Goal: Task Accomplishment & Management: Use online tool/utility

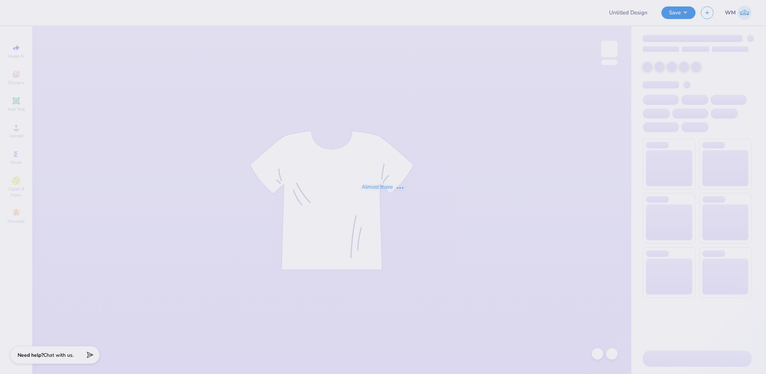
type input "AEPHI Dad's Weekend Crewneck"
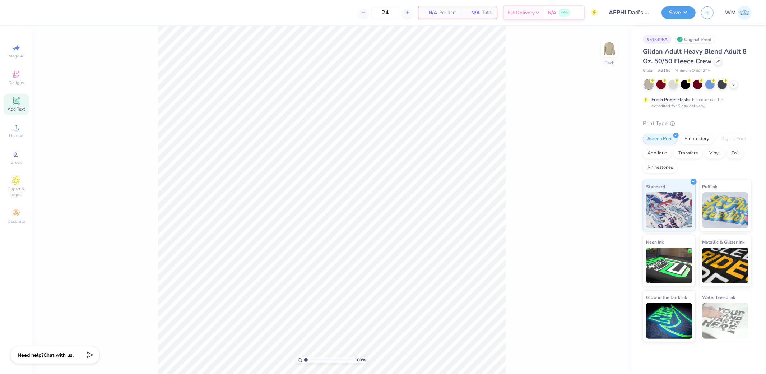
click at [19, 103] on icon at bounding box center [16, 101] width 9 height 9
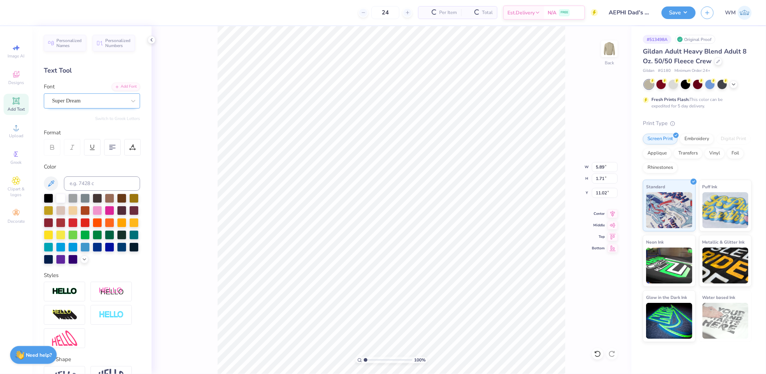
click at [103, 98] on div "Super Dream" at bounding box center [88, 100] width 75 height 11
type input "brush s"
click at [95, 97] on div "Super Dream" at bounding box center [89, 101] width 74 height 8
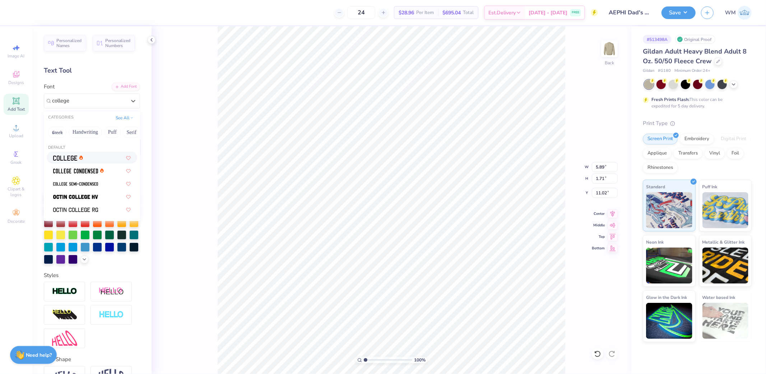
type input "college"
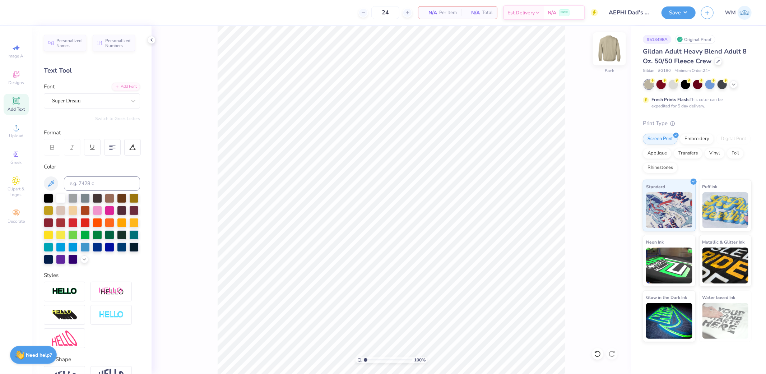
click at [612, 53] on img at bounding box center [609, 48] width 29 height 29
click at [13, 130] on icon at bounding box center [16, 127] width 9 height 9
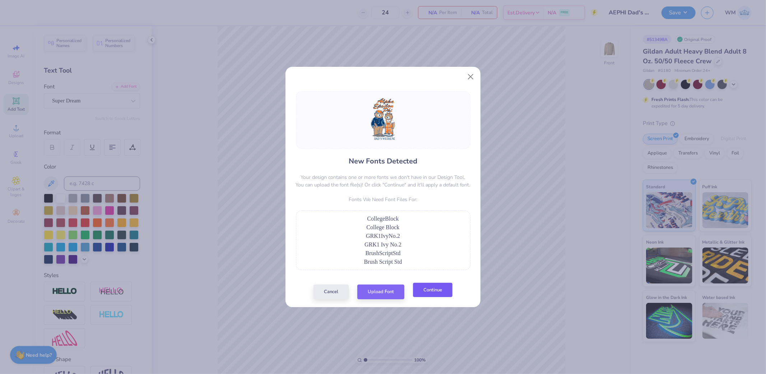
click at [429, 292] on button "Continue" at bounding box center [433, 290] width 40 height 15
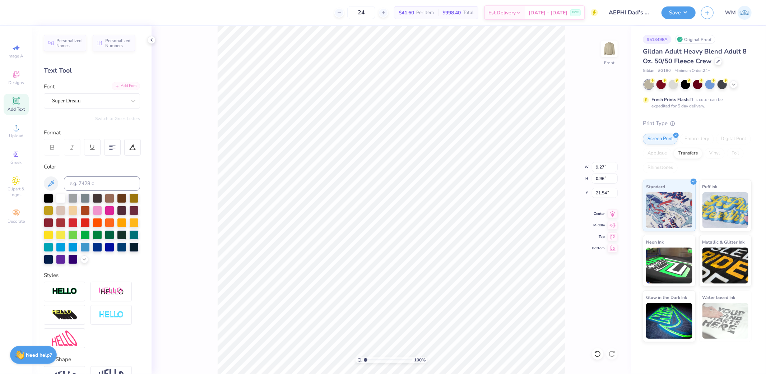
click at [122, 87] on div "Add Font" at bounding box center [126, 86] width 28 height 8
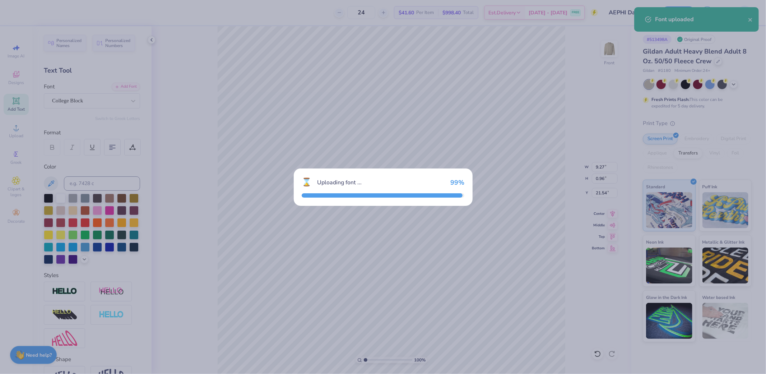
type input "8.37"
type input "0.98"
type input "21.62"
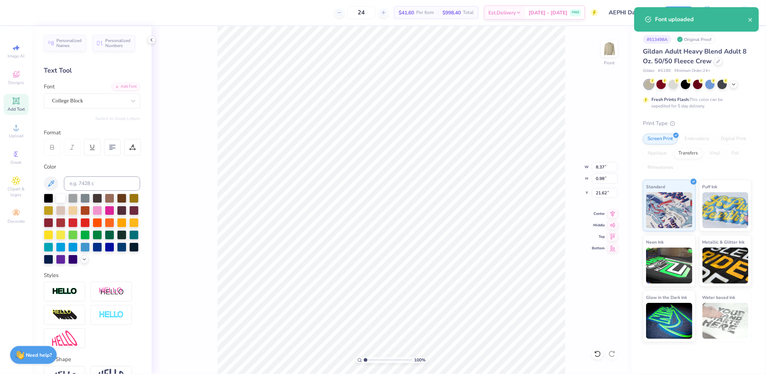
type input "10.85"
type input "1.04"
type input "22.34"
click at [121, 84] on div "Add Font" at bounding box center [126, 86] width 28 height 8
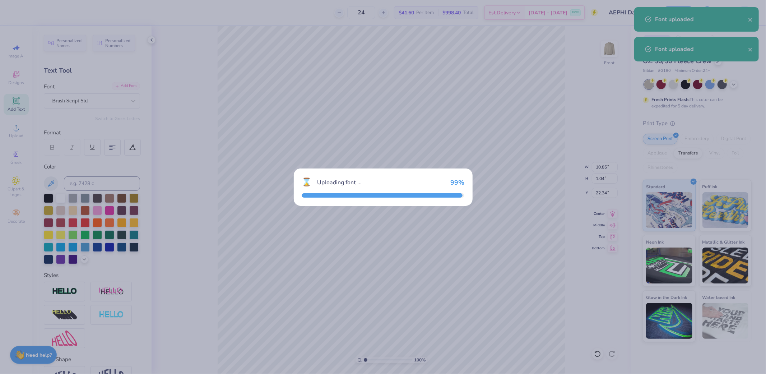
type input "9.17"
type input "1.05"
type input "22.32"
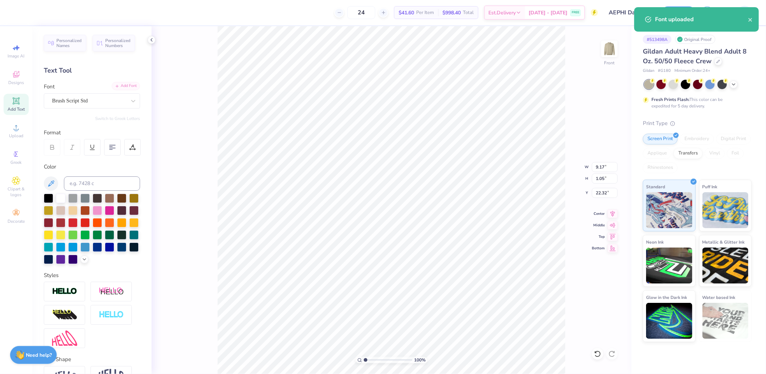
type input "0.92"
type input "0.47"
type input "9.22"
click at [113, 83] on div "Add Font" at bounding box center [126, 86] width 28 height 8
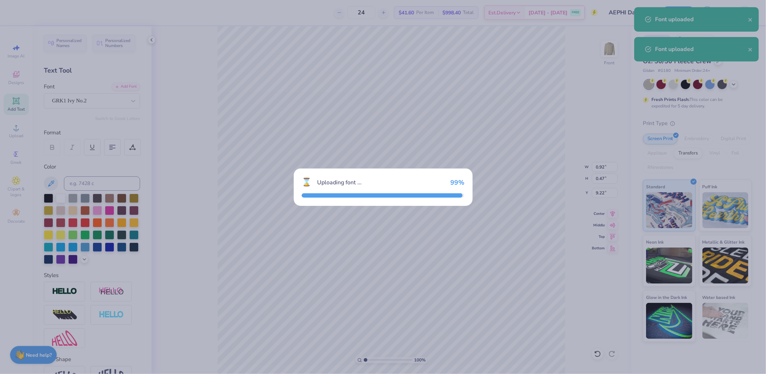
type input "1.11"
type input "0.45"
type input "9.27"
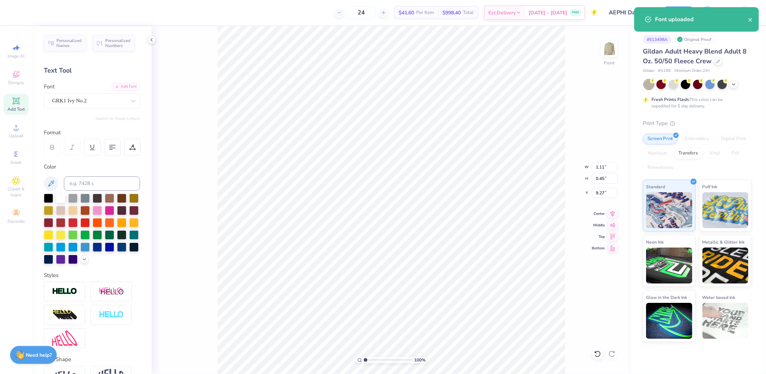
type input "1.53"
type input "1.25"
type input "13.24"
click at [115, 87] on div "Add Font" at bounding box center [126, 86] width 28 height 8
type input "1.36"
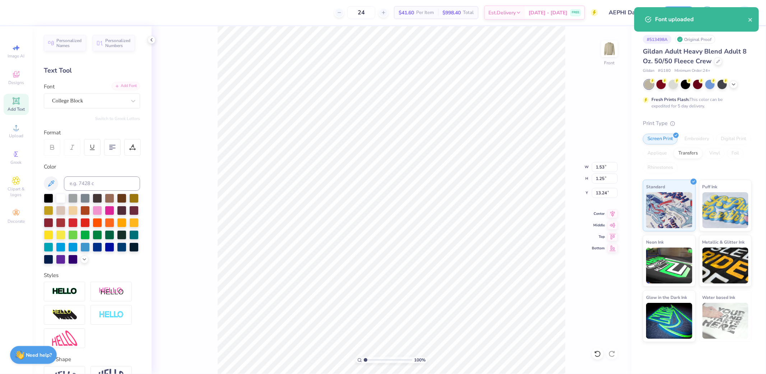
type input "13.27"
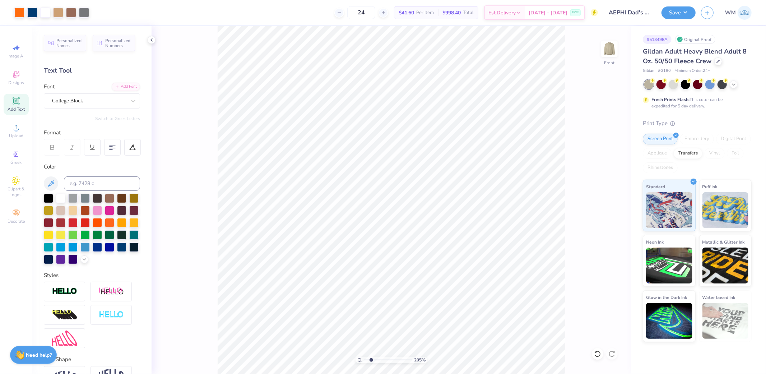
drag, startPoint x: 365, startPoint y: 357, endPoint x: 371, endPoint y: 357, distance: 5.7
click at [371, 357] on input "range" at bounding box center [388, 360] width 48 height 6
drag, startPoint x: 372, startPoint y: 358, endPoint x: 376, endPoint y: 360, distance: 4.5
type input "3.21"
click at [376, 360] on input "range" at bounding box center [388, 360] width 48 height 6
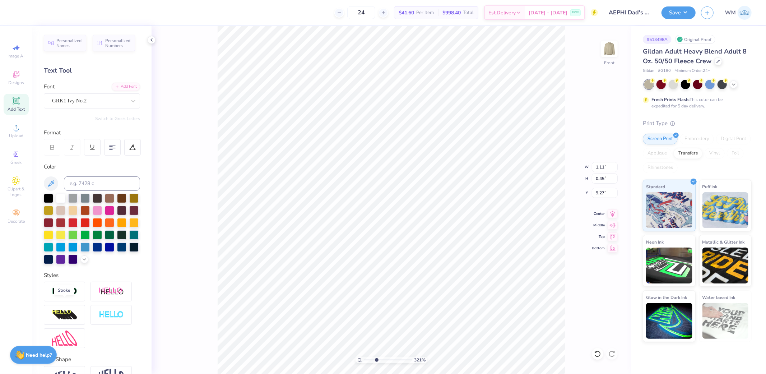
drag, startPoint x: 68, startPoint y: 300, endPoint x: 72, endPoint y: 299, distance: 4.0
click at [68, 296] on img at bounding box center [64, 291] width 25 height 8
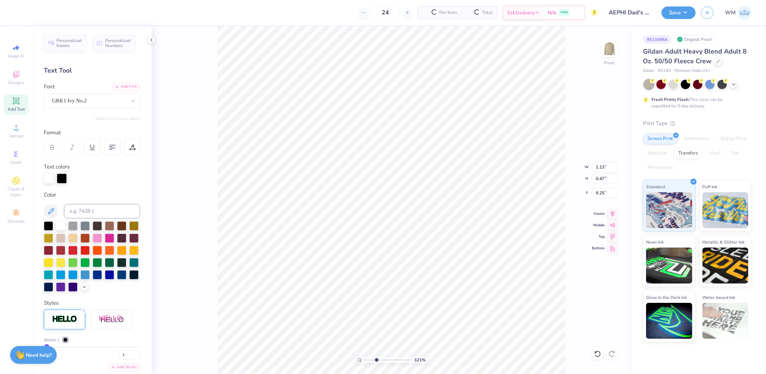
type input "1.13"
type input "0.47"
type input "9.25"
click at [62, 177] on div at bounding box center [62, 178] width 10 height 10
click at [88, 212] on input at bounding box center [102, 211] width 76 height 14
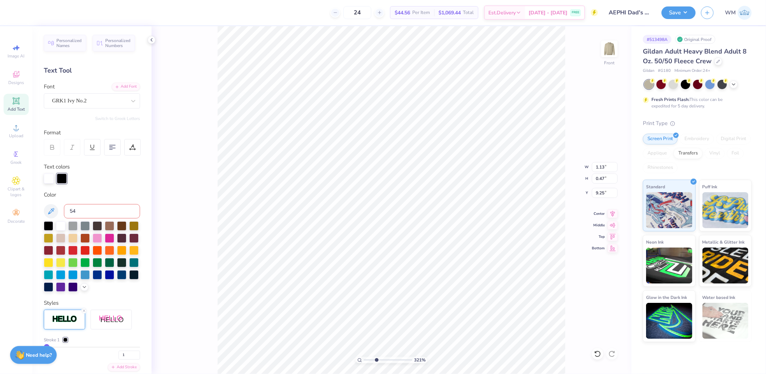
type input "541"
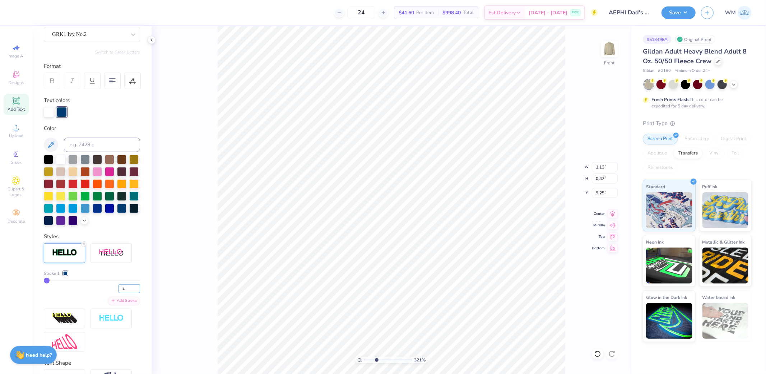
type input "2"
click at [130, 293] on input "2" at bounding box center [130, 288] width 22 height 9
type input "2"
type input "1.16"
type input "0.50"
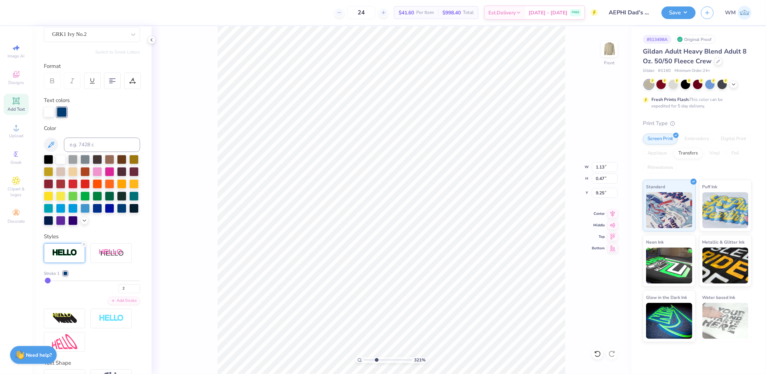
type input "9.24"
type input "1"
click at [132, 293] on input "1" at bounding box center [130, 288] width 22 height 9
type input "1"
type input "1.13"
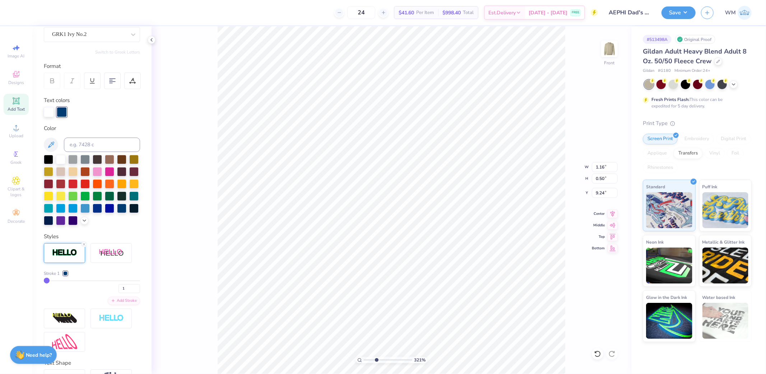
type input "0.47"
type input "9.25"
type input "1.40"
type input "0.58"
type input "9.18"
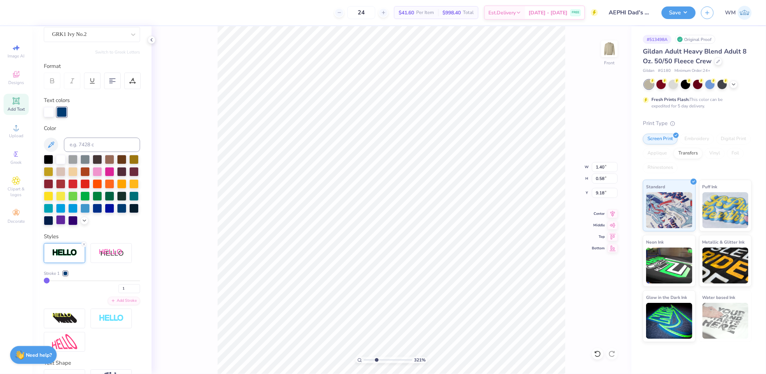
type input "1.41"
type input "0.62"
type input "9.16"
type input "2"
click at [130, 293] on input "2" at bounding box center [130, 288] width 22 height 9
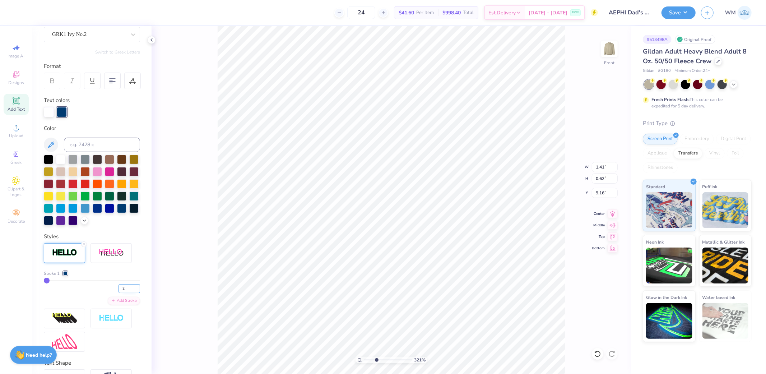
type input "2"
type input "1.43"
type input "0.65"
type input "9.14"
type input "1"
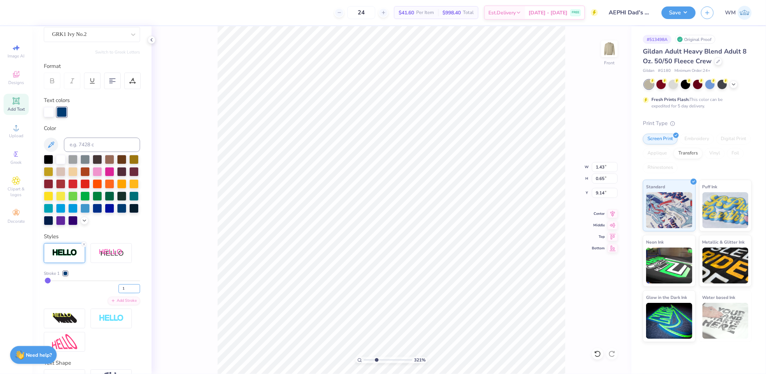
click at [130, 293] on input "1" at bounding box center [130, 288] width 22 height 9
type input "1"
click at [138, 289] on div "Personalized Names Personalized Numbers Text Tool Add Font Font GRK1 Ivy No.2 S…" at bounding box center [91, 200] width 119 height 348
type input "1.41"
type input "0.62"
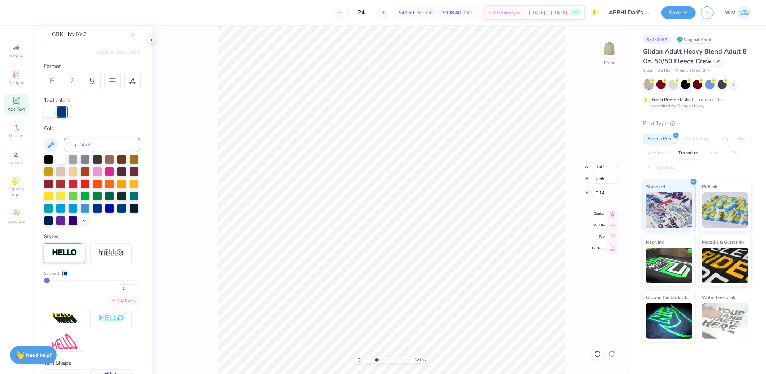
type input "9.16"
type input "11.27"
type input "18.00"
type input "3.15"
type input "1.41"
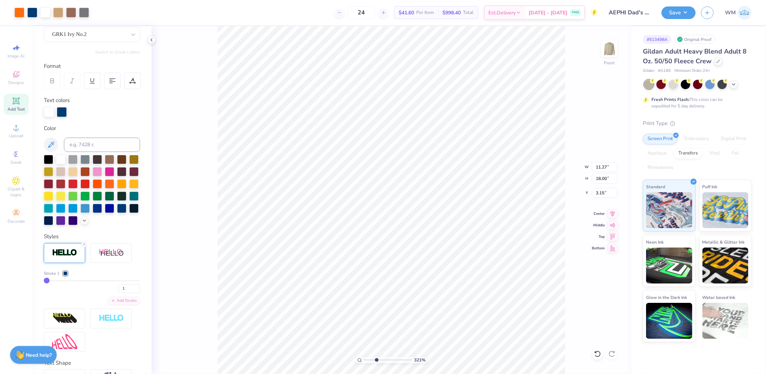
type input "0.62"
type input "9.16"
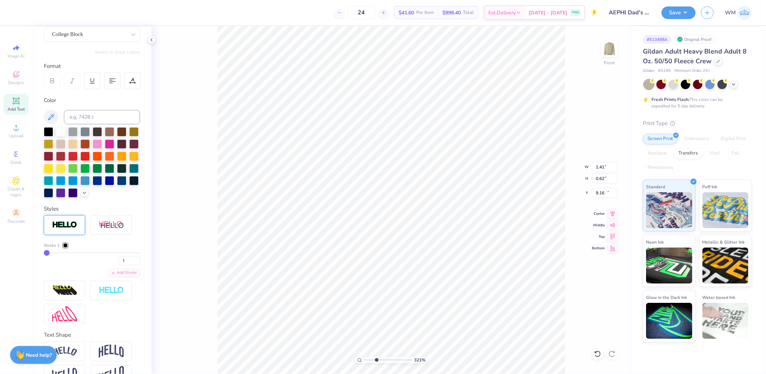
type input "1.36"
type input "1.25"
type input "13.27"
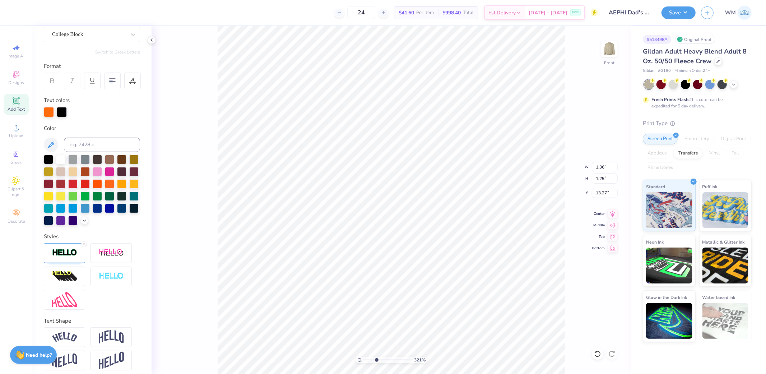
type input "1.39"
type input "1.27"
type input "13.26"
click at [82, 246] on icon at bounding box center [84, 244] width 4 height 4
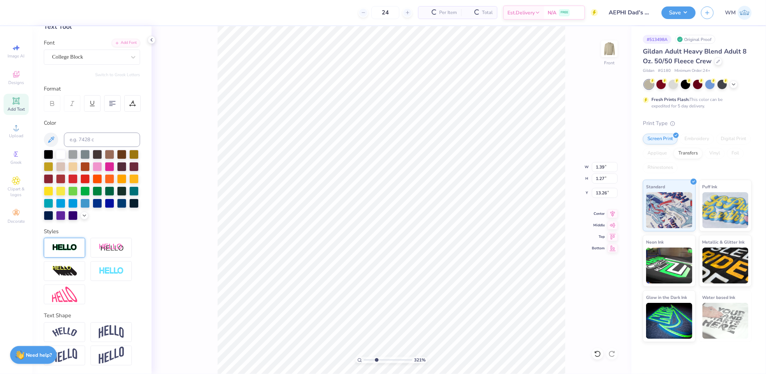
type input "1.36"
type input "1.25"
type input "13.27"
click at [112, 104] on 380 at bounding box center [113, 104] width 6 height 0
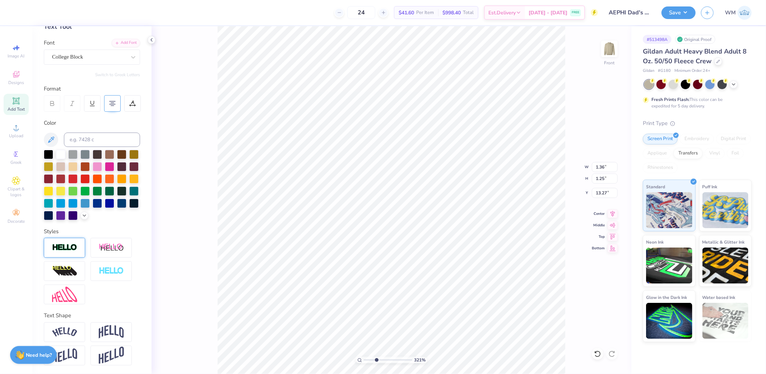
type input "1.09"
type input "0.99"
type input "13.19"
type input "1.10"
type input "1.02"
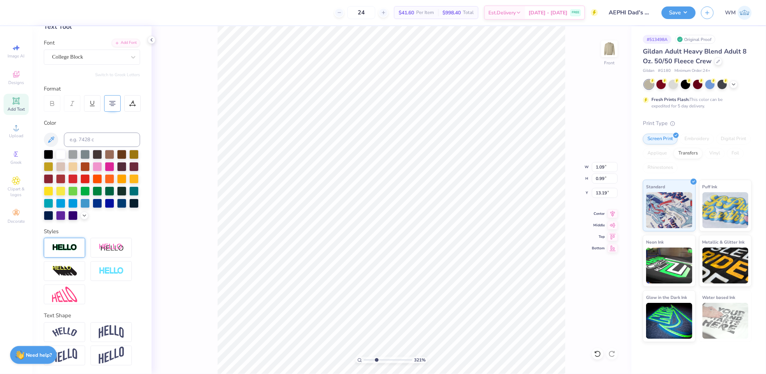
type input "13.17"
type input "11.27"
type input "18.00"
type input "3.15"
click at [361, 361] on icon at bounding box center [359, 360] width 5 height 5
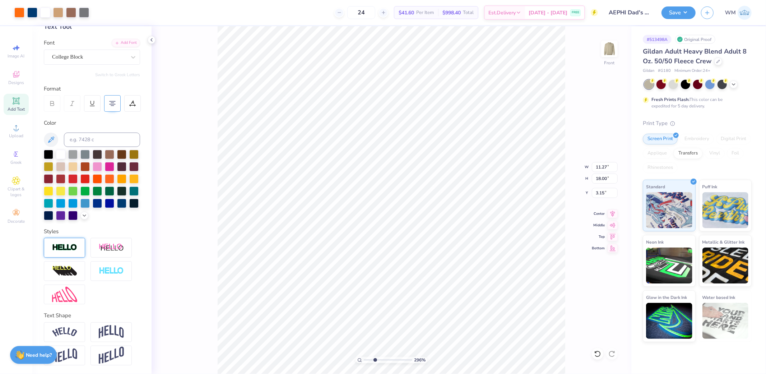
drag, startPoint x: 365, startPoint y: 359, endPoint x: 375, endPoint y: 359, distance: 10.1
type input "2.96"
click at [375, 359] on input "range" at bounding box center [388, 360] width 48 height 6
click at [612, 212] on icon at bounding box center [613, 212] width 10 height 9
click at [129, 100] on icon at bounding box center [132, 103] width 6 height 6
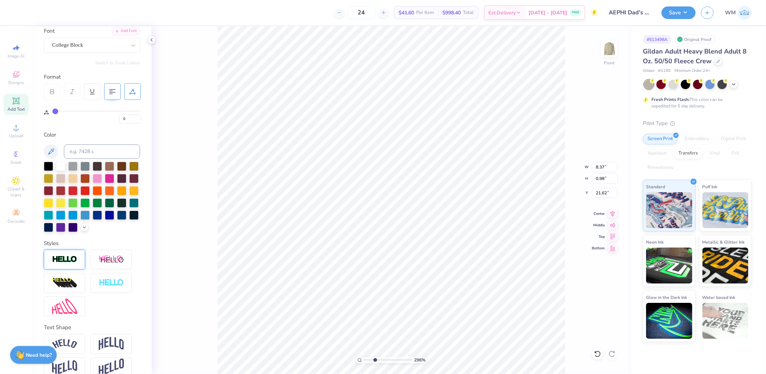
type input "1"
type input "2"
type input "3"
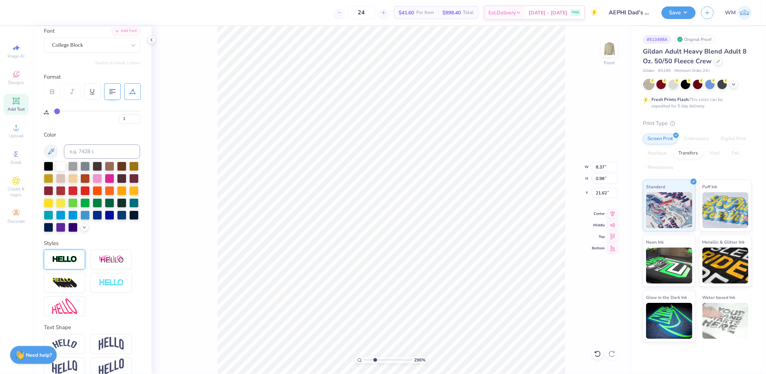
type input "3"
type input "4"
type input "5"
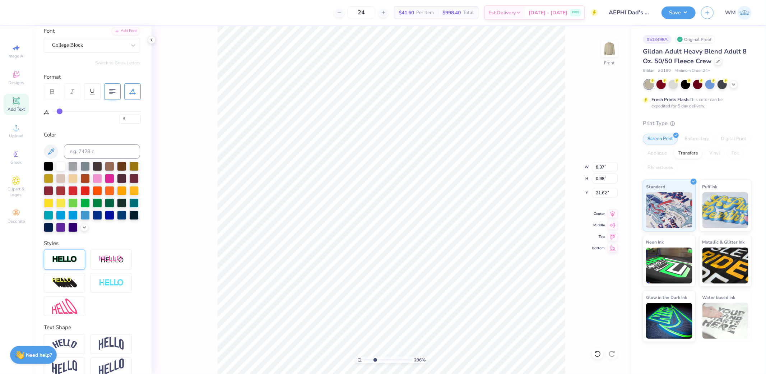
type input "6"
type input "7"
type input "8"
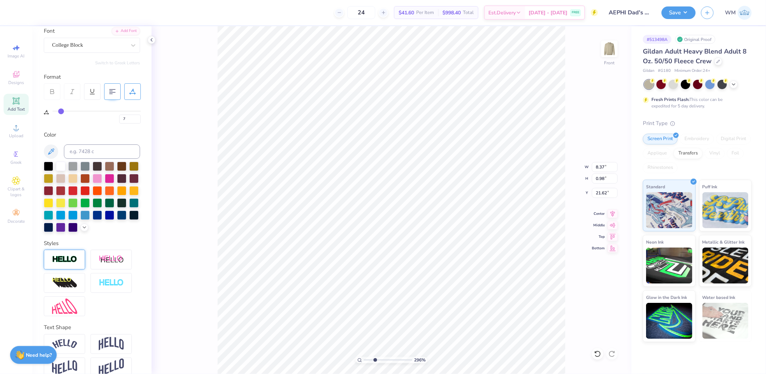
type input "8"
type input "9"
type input "10"
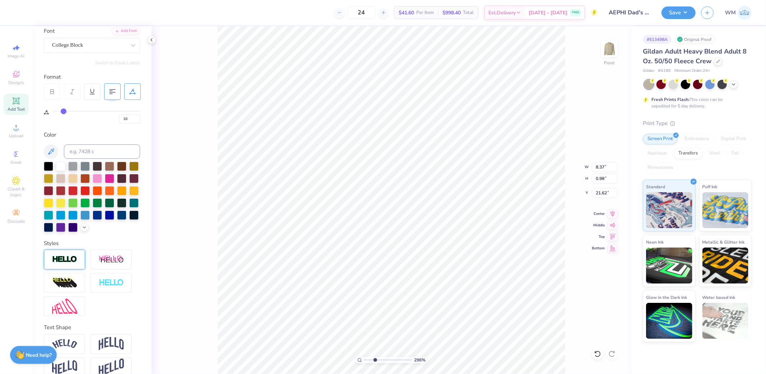
type input "11"
type input "12"
type input "13"
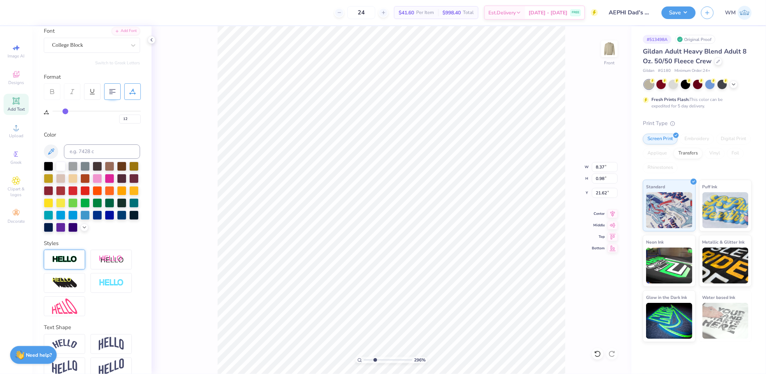
type input "13"
type input "19"
type input "18"
type input "10.33"
type input "19"
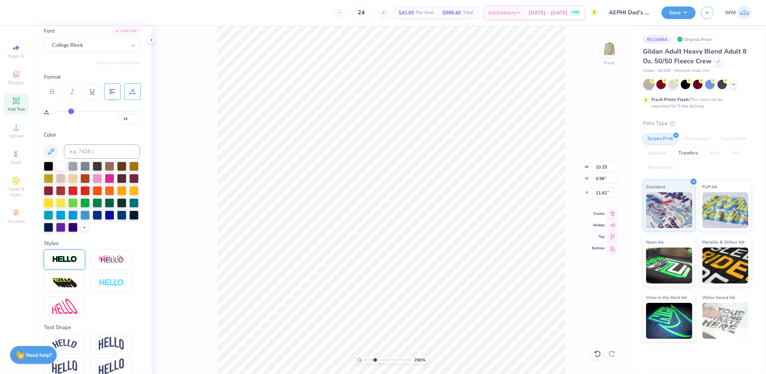
type input "20"
type input "21"
drag, startPoint x: 55, startPoint y: 109, endPoint x: 73, endPoint y: 110, distance: 17.6
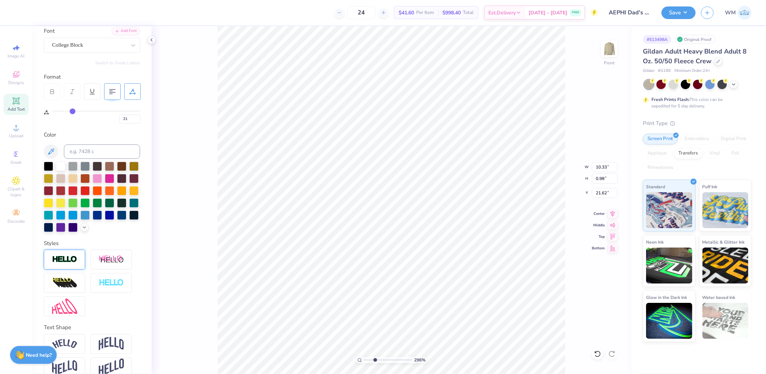
type input "21"
click at [73, 111] on input "range" at bounding box center [96, 111] width 88 height 1
type input "11.53"
click at [360, 361] on circle at bounding box center [359, 359] width 3 height 3
type input "1.3"
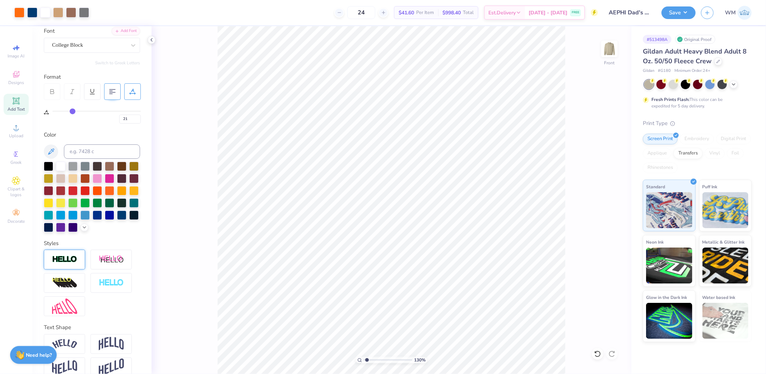
click at [367, 361] on input "range" at bounding box center [388, 360] width 48 height 6
type input "8.77"
type input "0.75"
type input "21.85"
click at [613, 213] on icon at bounding box center [613, 212] width 10 height 9
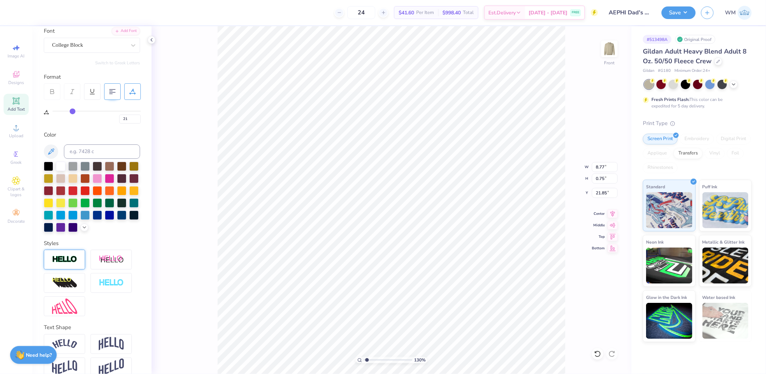
type input "23"
type input "24"
type input "25"
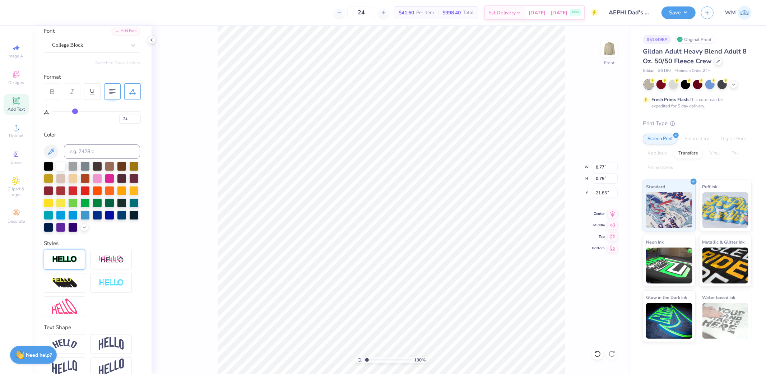
type input "25"
type input "26"
type input "27"
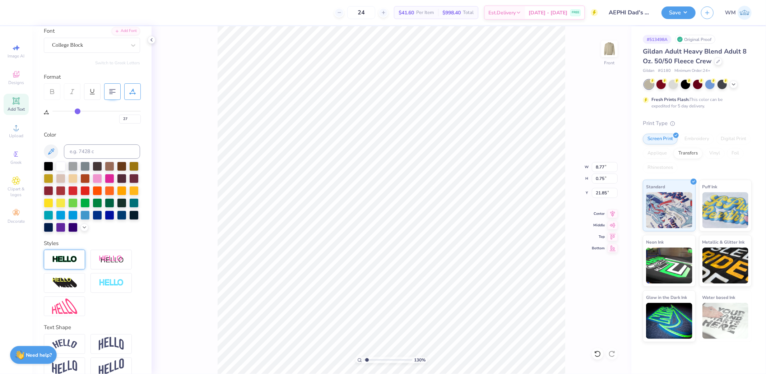
type input "29"
type input "30"
type input "31"
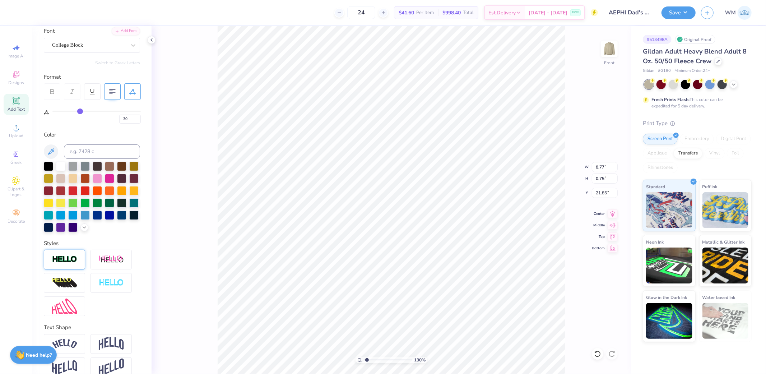
type input "31"
type input "32"
type input "33"
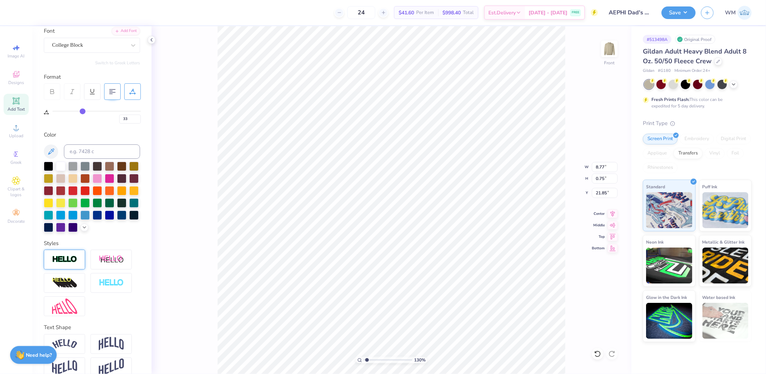
type input "34"
type input "35"
type input "36"
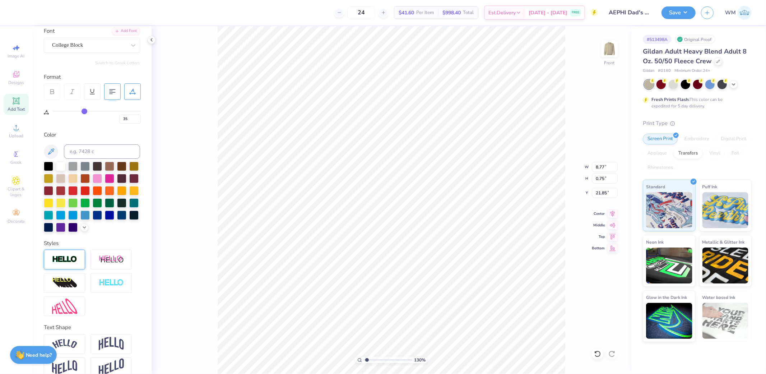
type input "36"
drag, startPoint x: 74, startPoint y: 111, endPoint x: 85, endPoint y: 110, distance: 10.8
type input "36"
click at [85, 111] on input "range" at bounding box center [96, 111] width 88 height 1
type input "10.49"
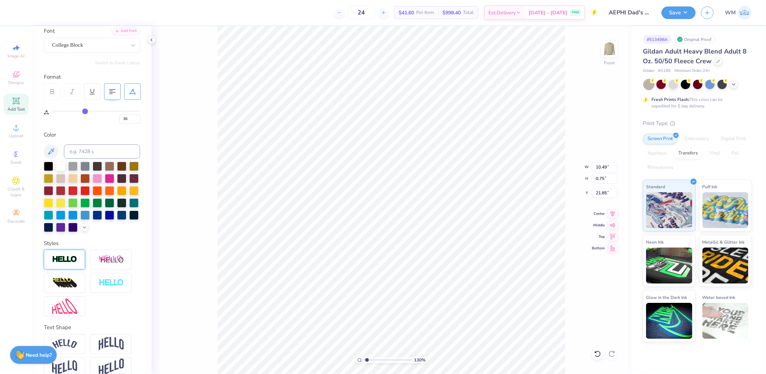
type input "37"
type input "38"
type input "39"
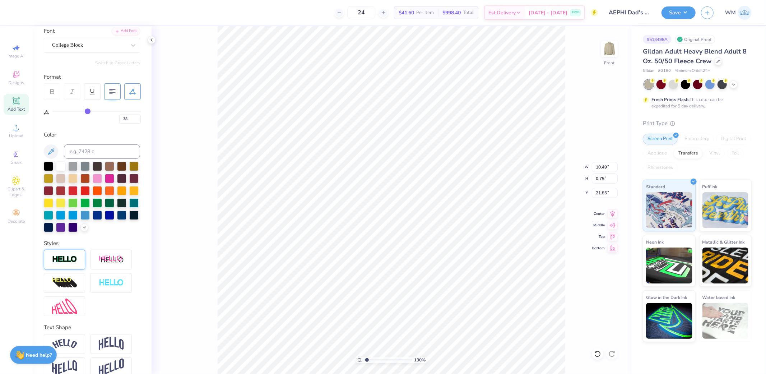
type input "39"
type input "10.72"
type input "0"
click at [612, 211] on icon at bounding box center [613, 212] width 10 height 9
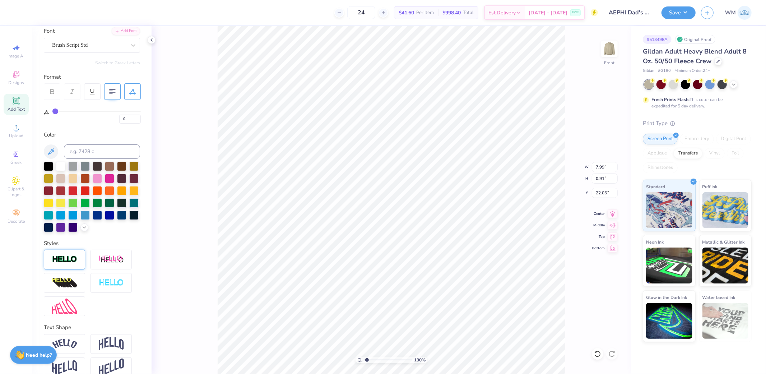
type input "7.99"
type input "0.91"
type input "22.05"
click at [611, 213] on icon at bounding box center [613, 212] width 10 height 9
click at [358, 360] on circle at bounding box center [359, 359] width 3 height 3
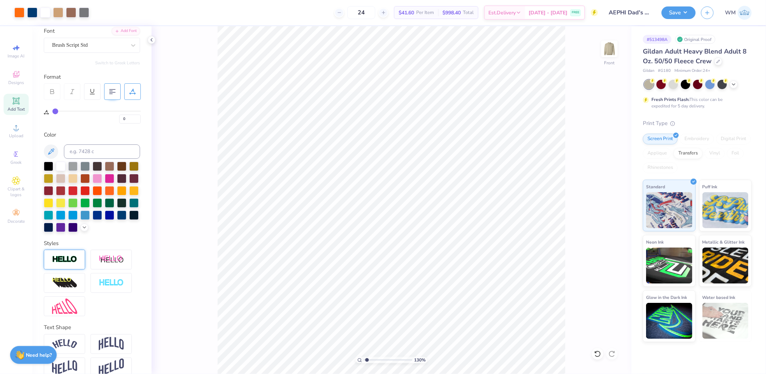
type input "1"
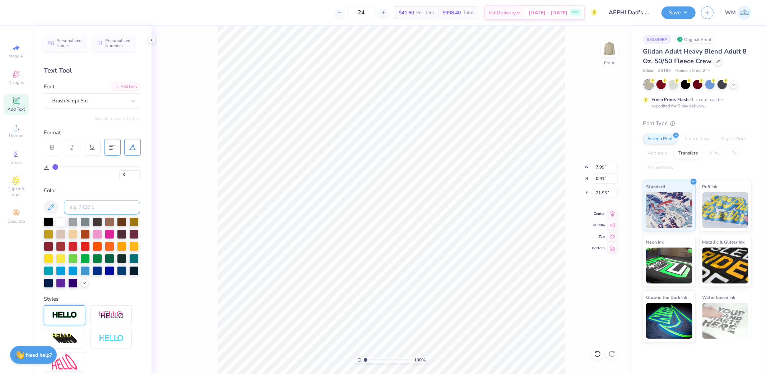
click at [82, 207] on input at bounding box center [102, 207] width 76 height 14
type input "1585"
type input "39"
type input "1.61"
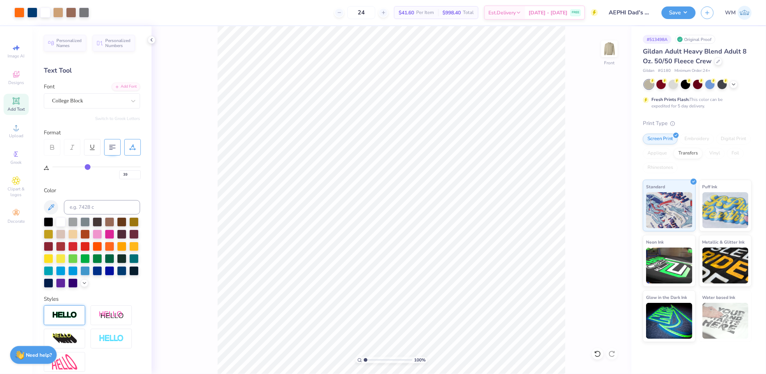
click at [514, 374] on html "Art colors 24 $41.60 Per Item $998.40 Total Est. Delivery [DATE] - [DATE] FREE …" at bounding box center [383, 187] width 766 height 374
click at [612, 214] on icon at bounding box center [613, 212] width 10 height 9
click at [605, 178] on input "19.71" at bounding box center [605, 178] width 26 height 10
type input "15"
type input "8.76"
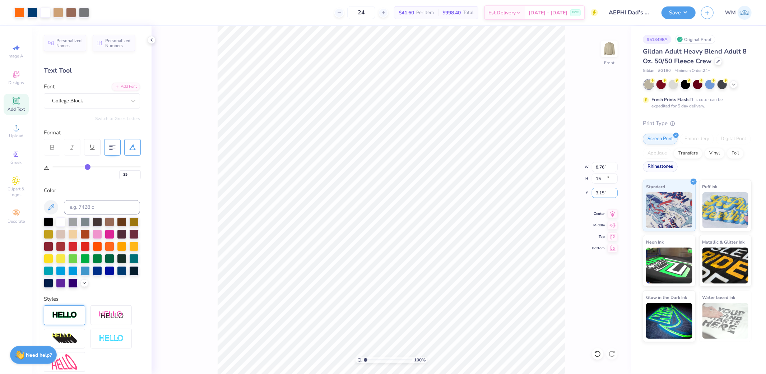
type input "15.00"
click at [603, 192] on input "5.51" at bounding box center [605, 193] width 26 height 10
type input "3.00"
type input "0"
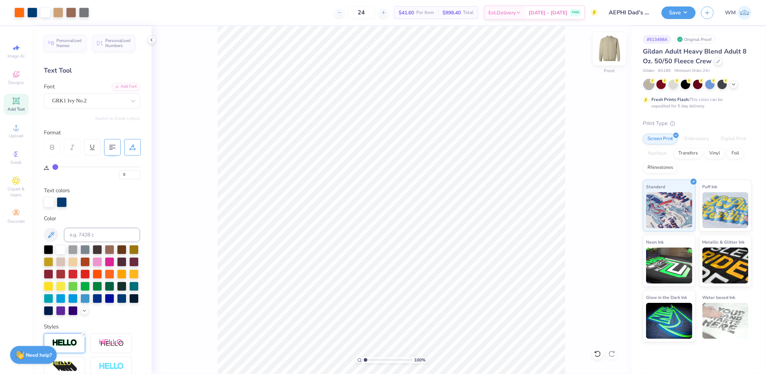
click at [608, 54] on img at bounding box center [609, 48] width 29 height 29
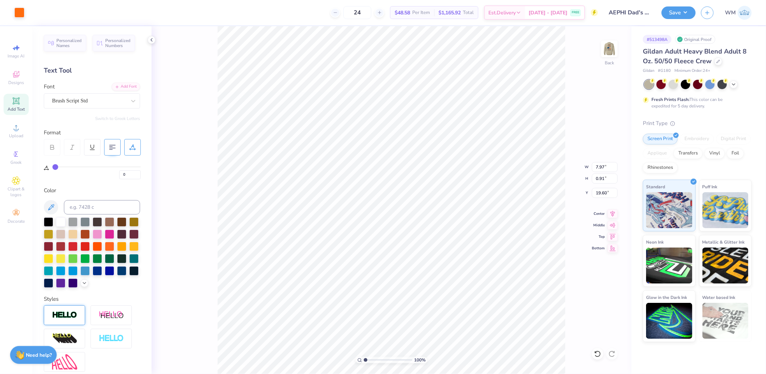
scroll to position [12, 1]
type textarea "A"
type textarea "a"
type textarea "Alpha Epsilon Phi"
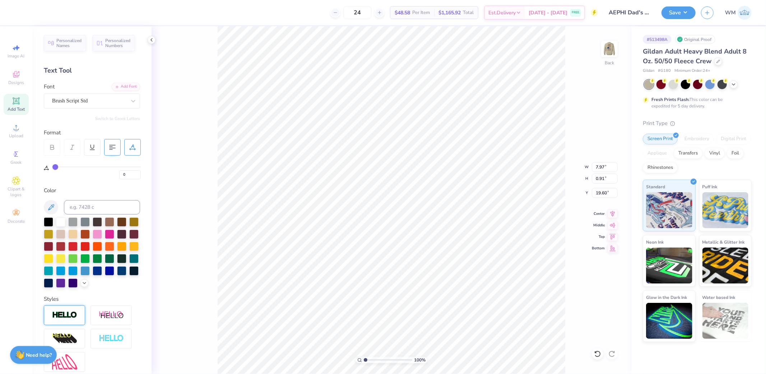
scroll to position [11, 31]
type input "8.05"
type input "12.40"
type input "1.45"
type input "7.51"
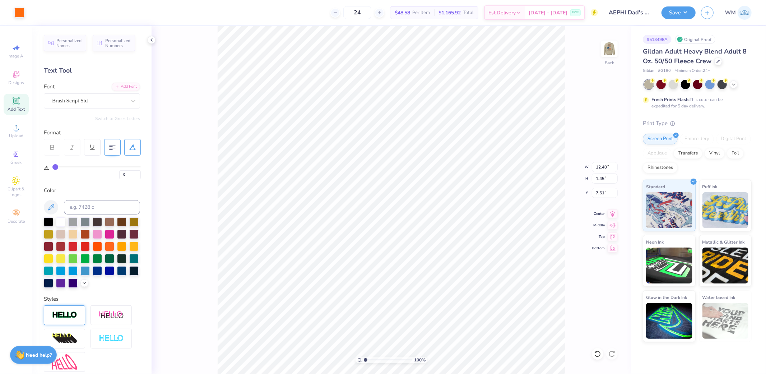
type input "7.21"
type input "39"
type input "10.81"
type input "0.74"
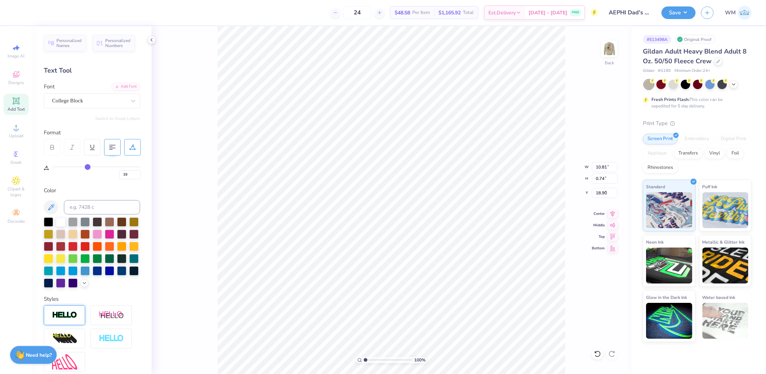
type input "8.89"
click at [613, 212] on icon at bounding box center [613, 212] width 10 height 9
type input "5.44"
type input "1.06"
type input "8.57"
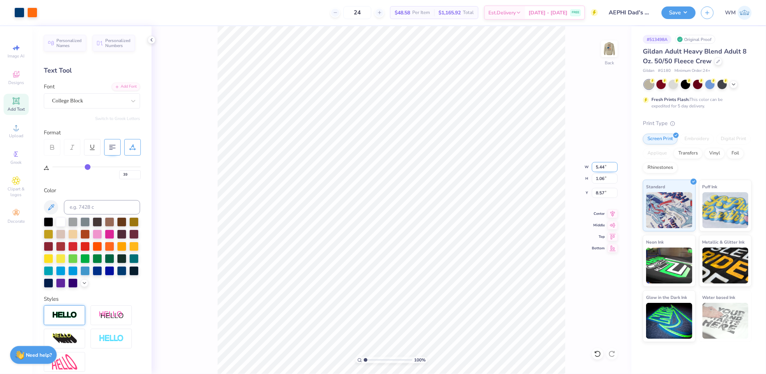
click at [606, 165] on input "5.44" at bounding box center [605, 167] width 26 height 10
type input "4.00"
type input "0.78"
click at [605, 192] on input "8.72" at bounding box center [605, 193] width 26 height 10
type input "3.00"
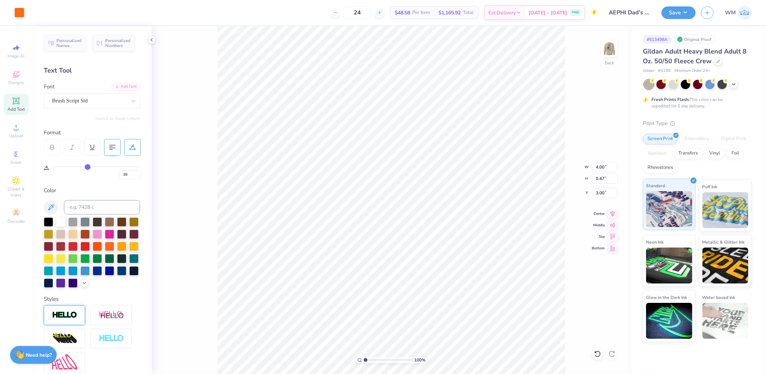
type input "0"
type input "39"
click at [368, 359] on input "range" at bounding box center [388, 360] width 48 height 6
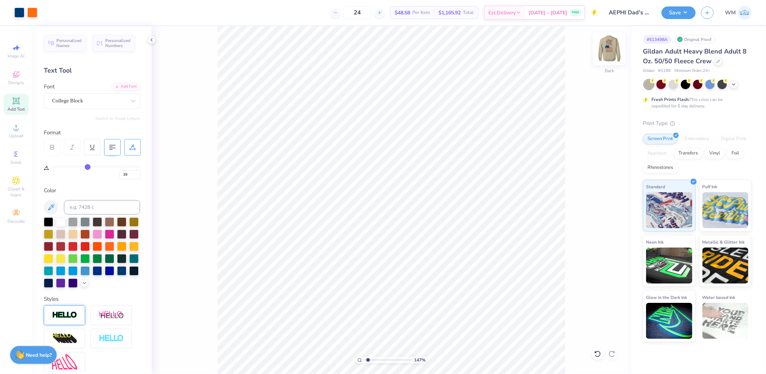
click at [607, 51] on img at bounding box center [609, 48] width 29 height 29
click at [360, 360] on icon at bounding box center [359, 360] width 5 height 5
type input "1"
drag, startPoint x: 692, startPoint y: 15, endPoint x: 688, endPoint y: 20, distance: 5.6
click at [692, 15] on button "Save" at bounding box center [679, 12] width 34 height 13
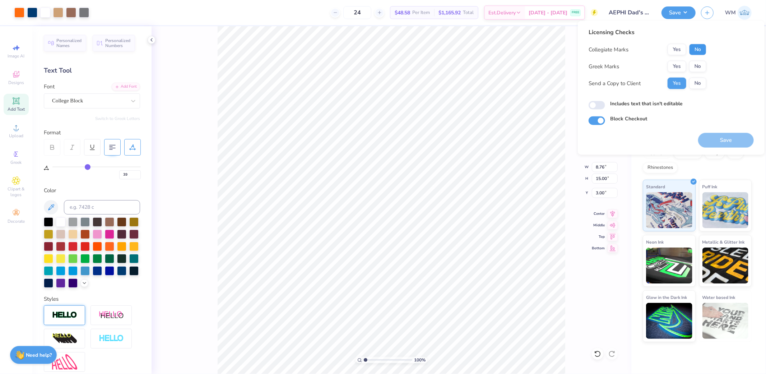
click at [699, 47] on button "No" at bounding box center [697, 49] width 17 height 11
click at [679, 65] on button "Yes" at bounding box center [677, 66] width 19 height 11
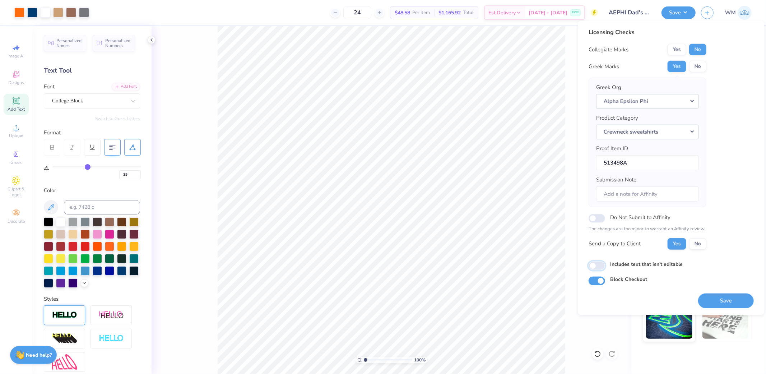
click at [595, 264] on input "Includes text that isn't editable" at bounding box center [597, 265] width 17 height 9
checkbox input "true"
click at [727, 301] on button "Save" at bounding box center [726, 300] width 56 height 15
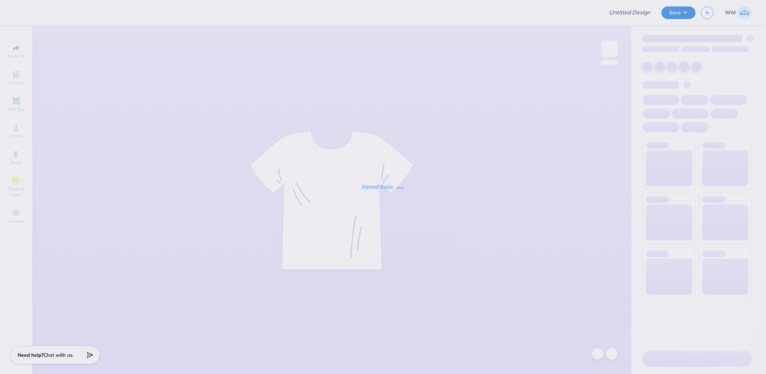
type input "The University of Texas at Austin : Lily Rowe"
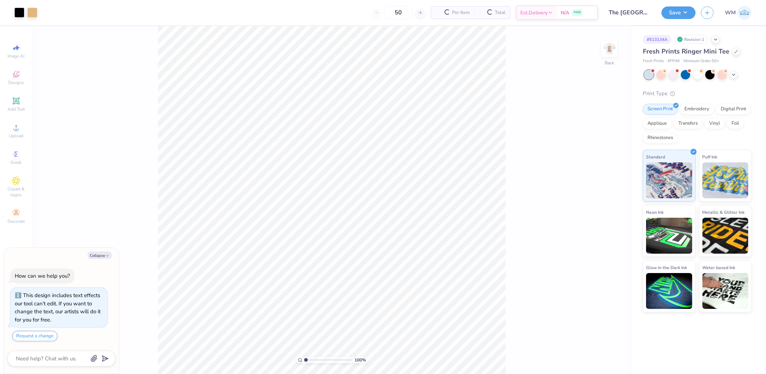
scroll to position [20, 0]
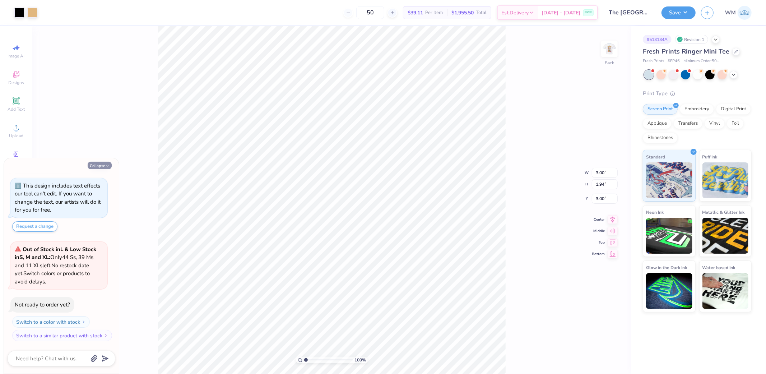
click at [108, 167] on icon "button" at bounding box center [107, 166] width 4 height 4
type textarea "x"
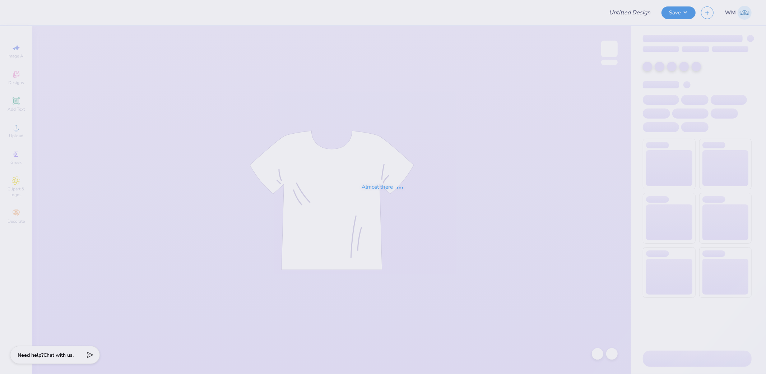
type input "The University of Texas at Austin : Lily Rowe"
type input "50"
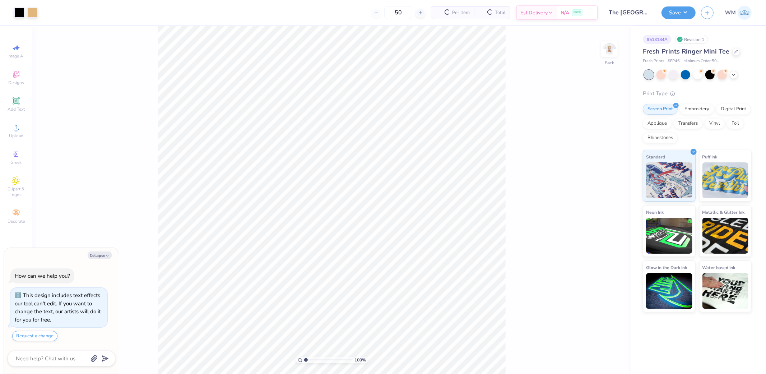
scroll to position [20, 0]
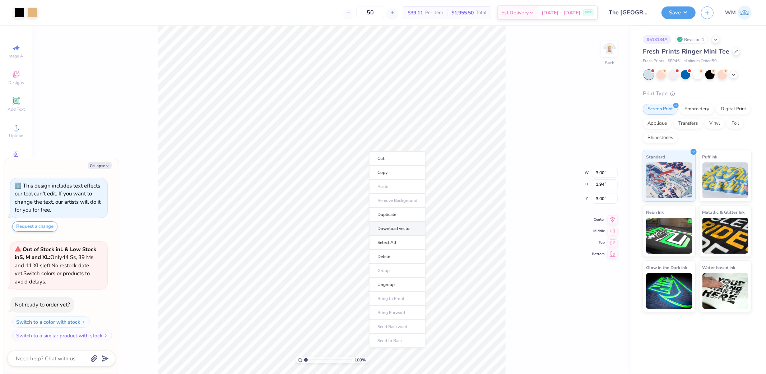
click at [395, 228] on li "Download vector" at bounding box center [397, 229] width 56 height 14
click at [98, 168] on button "Collapse" at bounding box center [100, 166] width 24 height 8
type textarea "x"
